Goal: Task Accomplishment & Management: Manage account settings

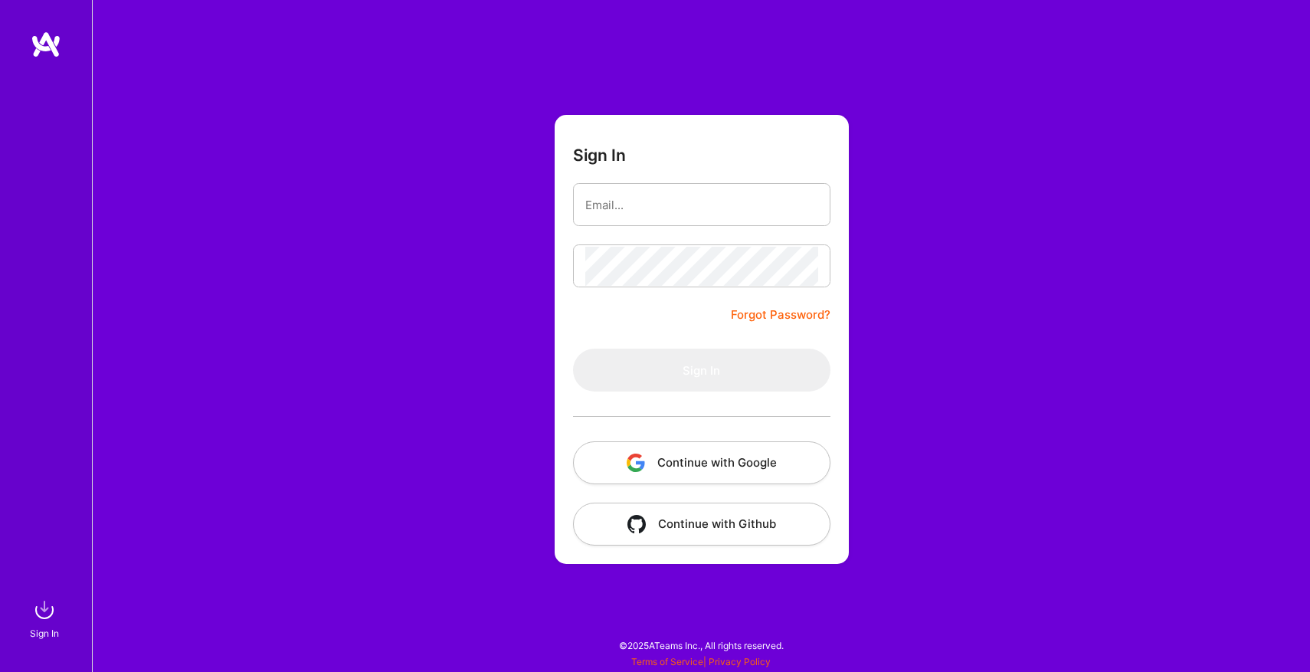
type input "[EMAIL_ADDRESS][DOMAIN_NAME]"
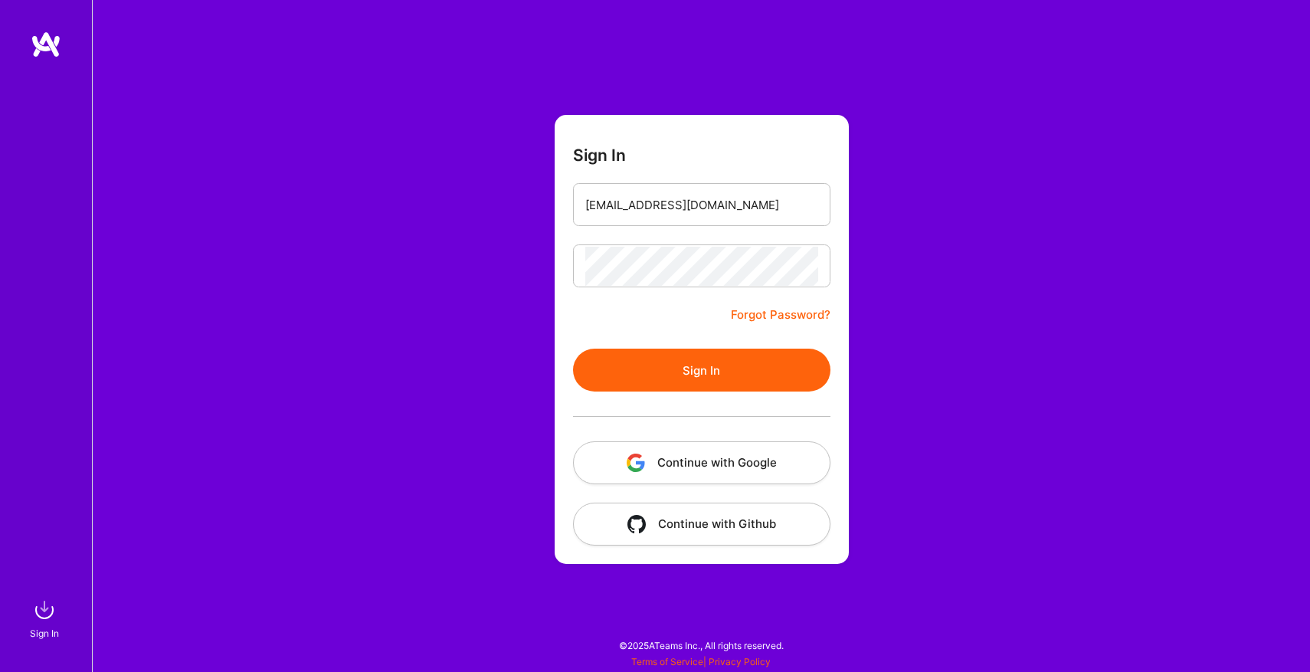
click at [709, 373] on button "Sign In" at bounding box center [701, 369] width 257 height 43
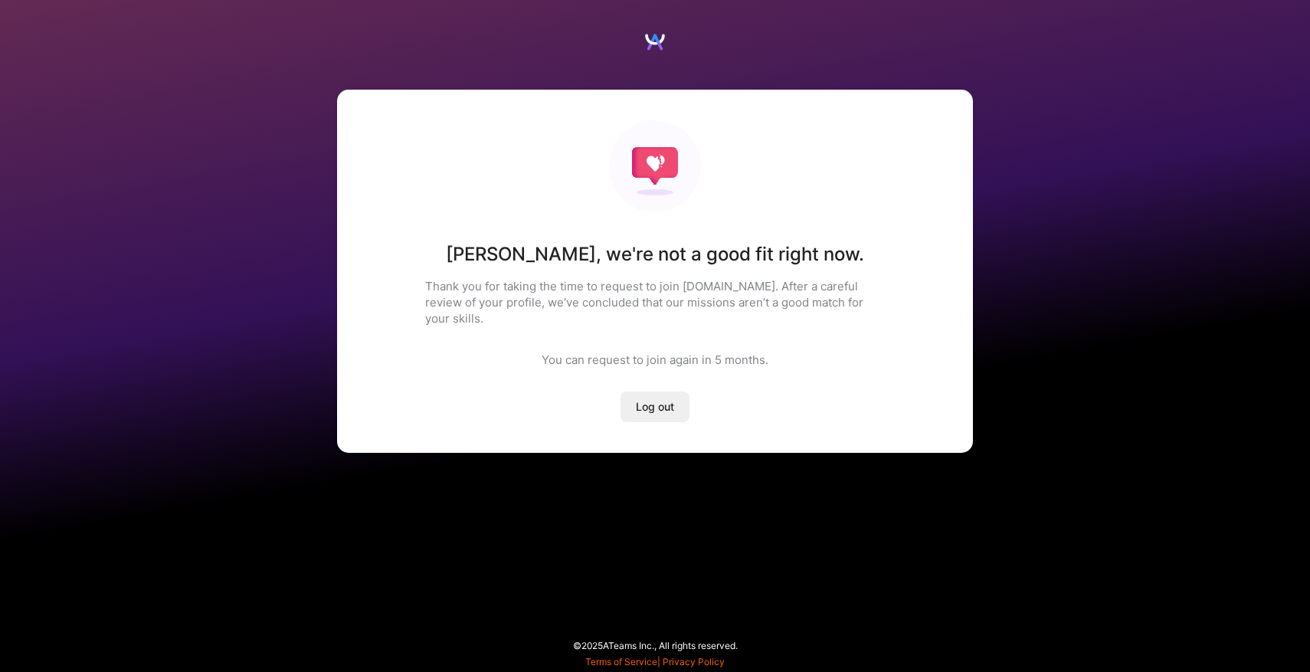
click at [679, 391] on button "Log out" at bounding box center [654, 406] width 69 height 31
click at [662, 399] on span "Log out" at bounding box center [655, 406] width 38 height 15
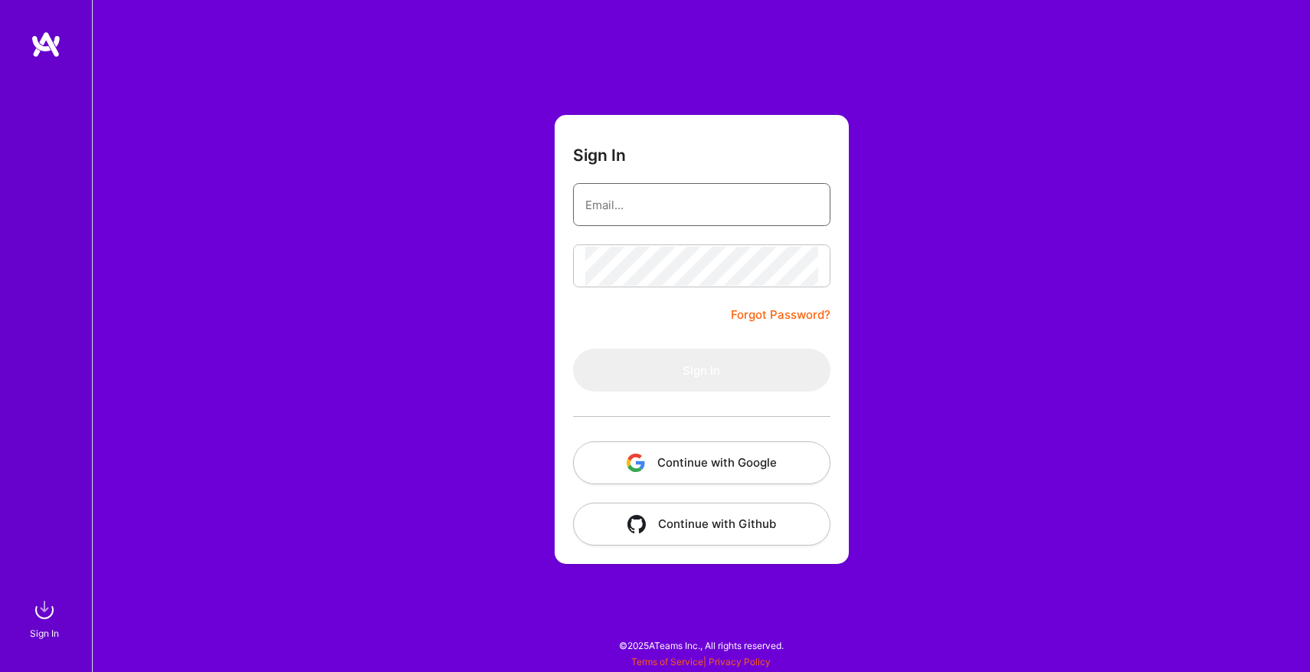
click at [711, 200] on input "email" at bounding box center [701, 204] width 233 height 39
type input "[EMAIL_ADDRESS][DOMAIN_NAME]"
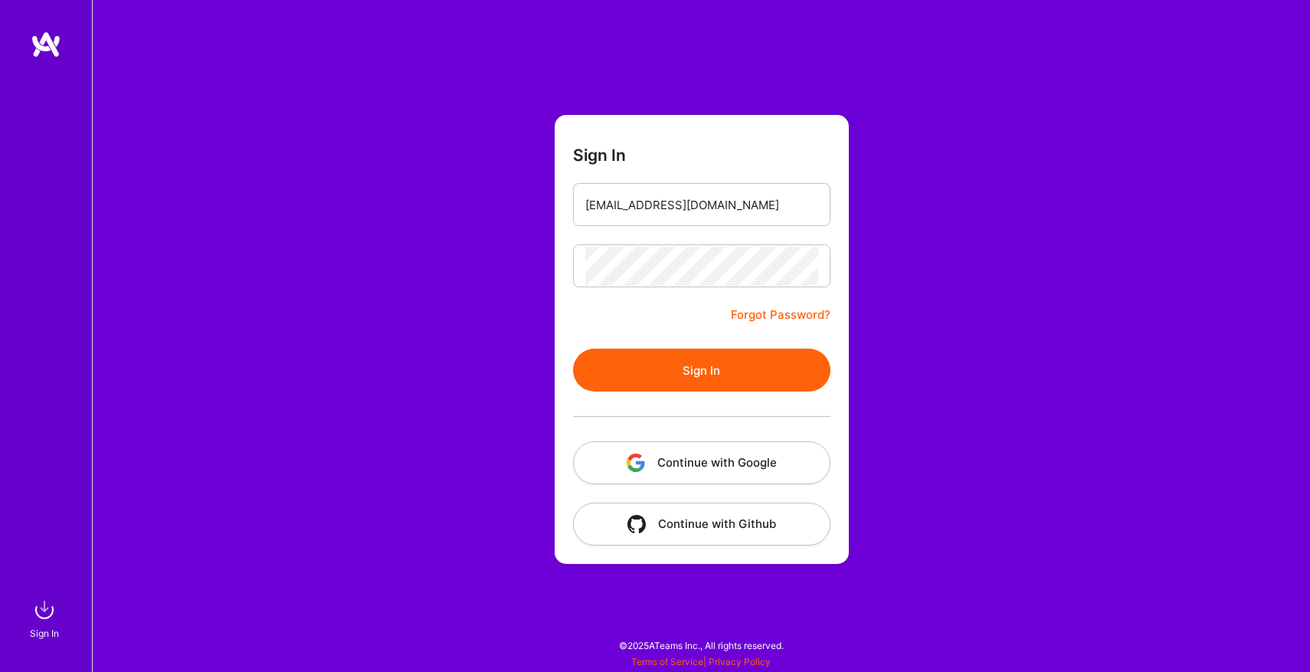
click at [760, 379] on button "Sign In" at bounding box center [701, 369] width 257 height 43
